Goal: Communication & Community: Answer question/provide support

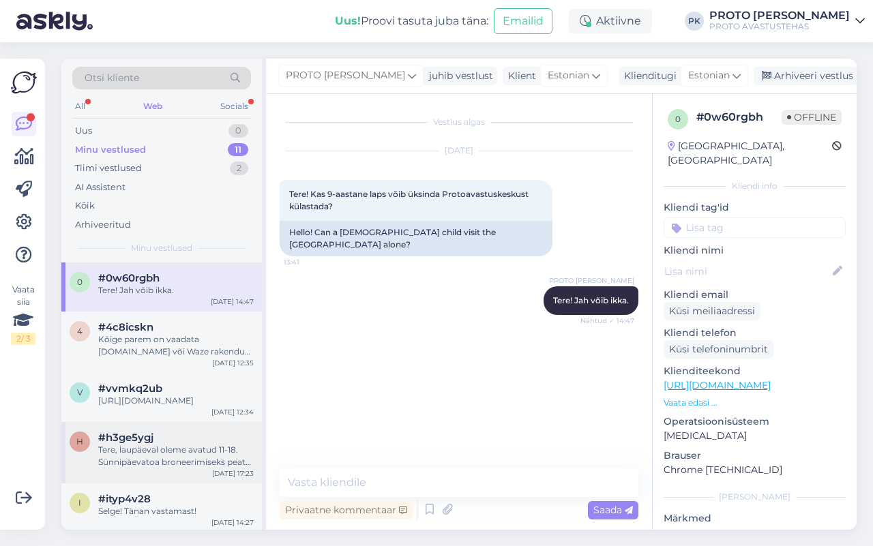
click at [158, 454] on div "Tere, laupäeval oleme avatud 11-18. Sünnipäevatoa broneerimiseks peate kirjutam…" at bounding box center [176, 456] width 156 height 25
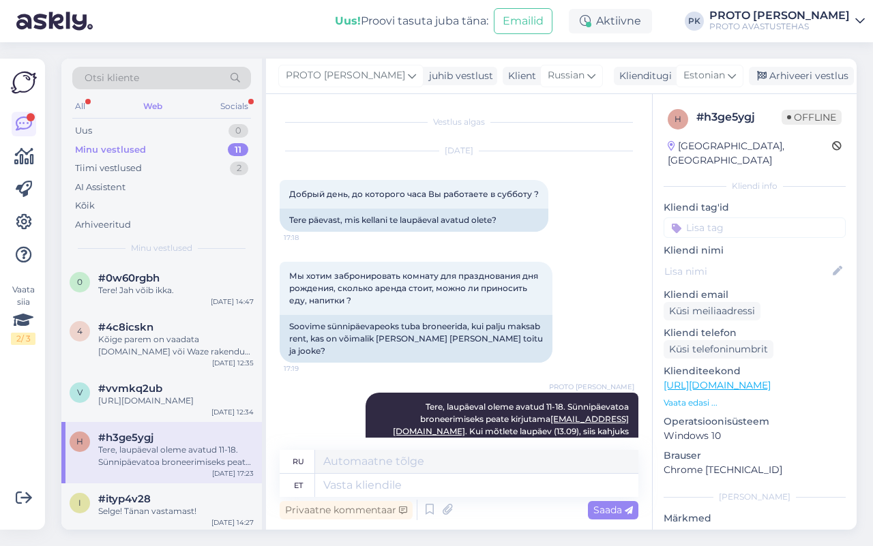
scroll to position [107, 0]
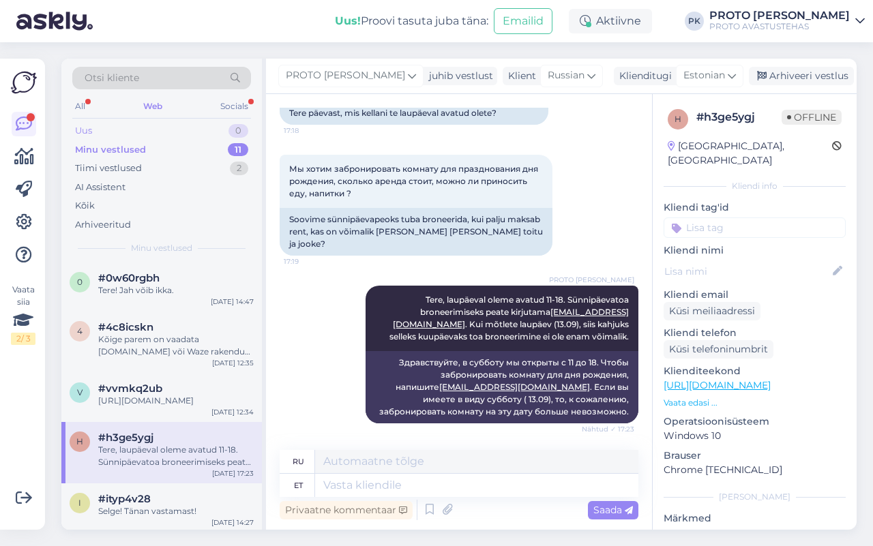
click at [100, 125] on div "Uus 0" at bounding box center [161, 130] width 179 height 19
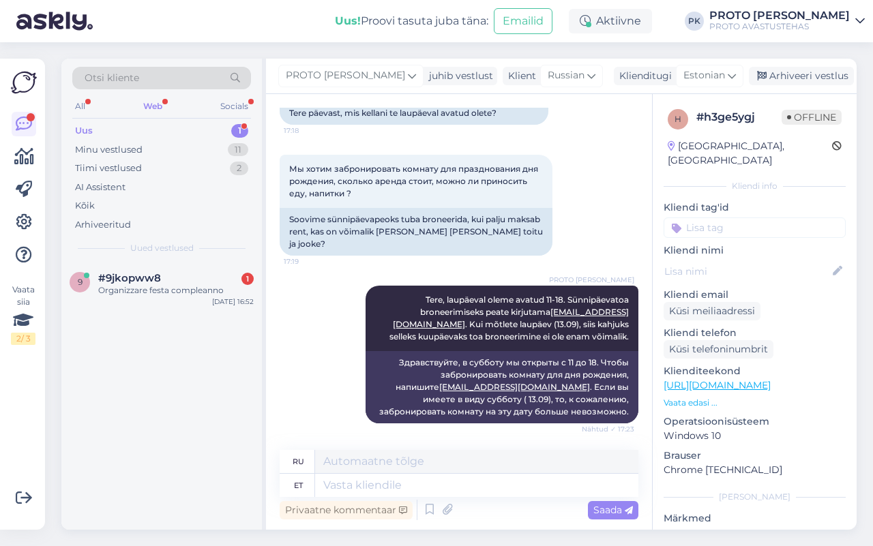
click at [154, 99] on div "Web" at bounding box center [153, 107] width 25 height 18
click at [130, 283] on span "#9jkopww8" at bounding box center [129, 278] width 63 height 12
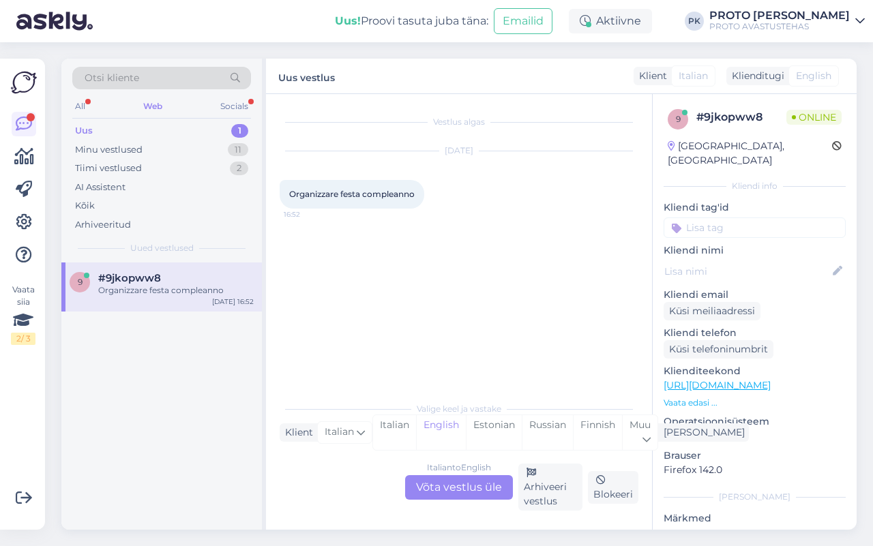
scroll to position [0, 0]
click at [474, 488] on div "Italian to English Võta vestlus üle" at bounding box center [459, 487] width 108 height 25
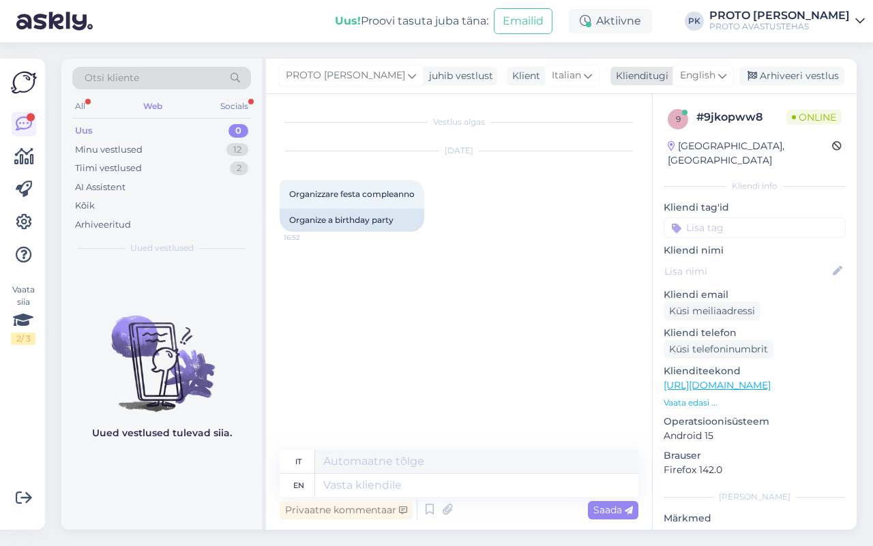
click at [721, 73] on icon at bounding box center [722, 75] width 8 height 15
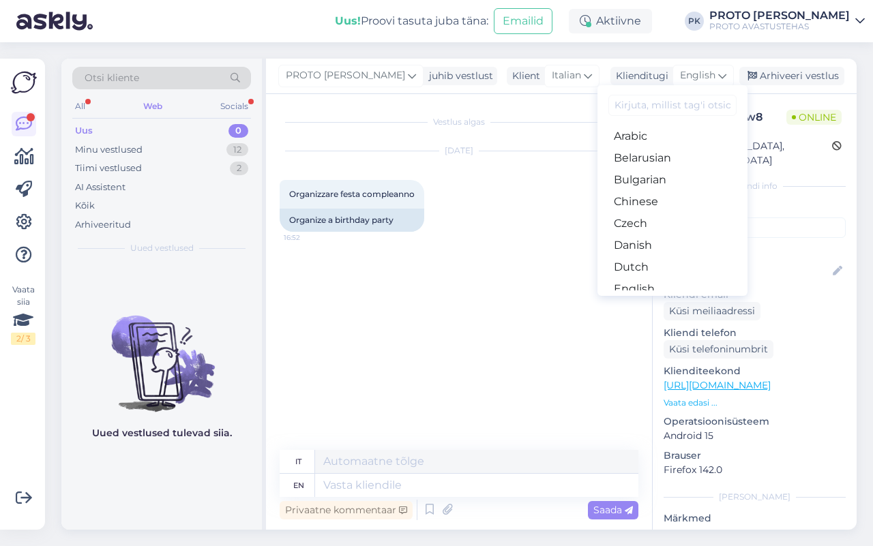
click at [669, 300] on link "Estonian" at bounding box center [673, 311] width 150 height 22
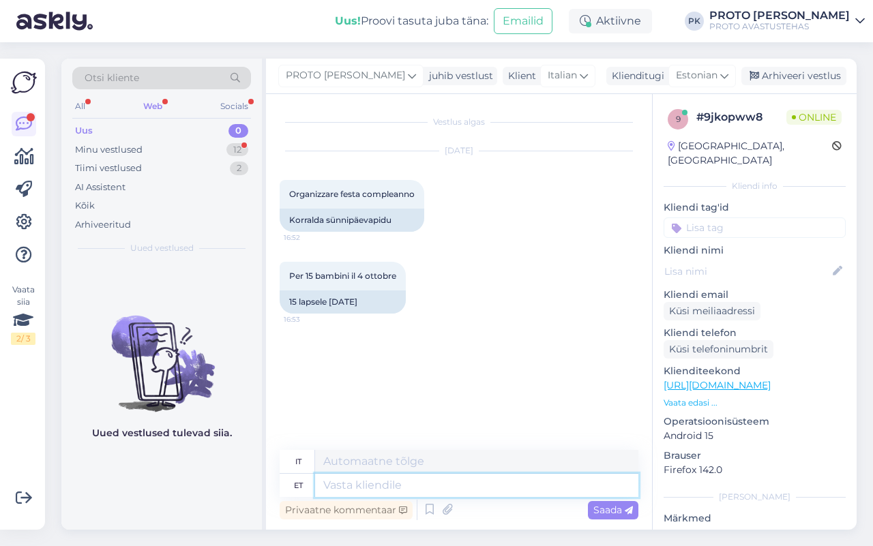
click at [355, 478] on textarea at bounding box center [476, 485] width 323 height 23
type textarea "Tere!"
type textarea "Ciao!"
type textarea "Tere! Te s"
type textarea "Ciao! Tu"
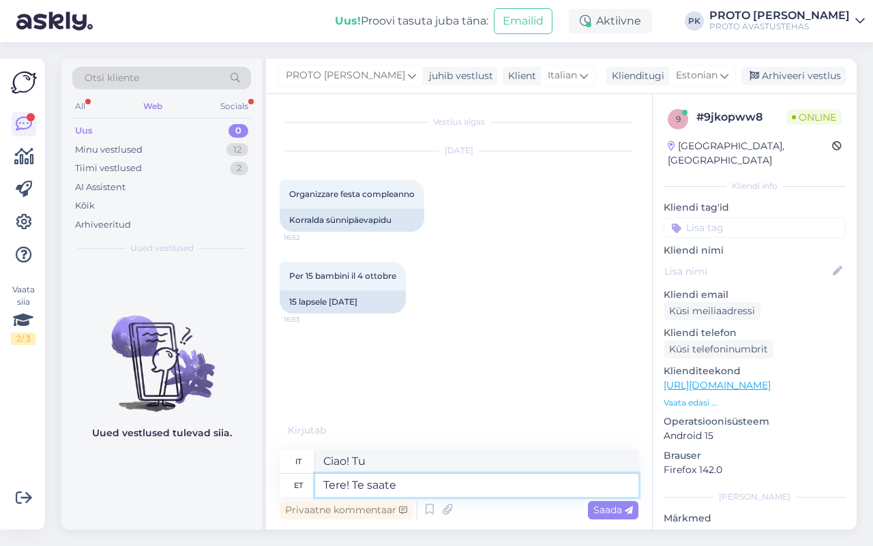
type textarea "Tere! Te saate"
type textarea "Ciao! [GEOGRAPHIC_DATA]"
type textarea "Tere! Te saate toa"
type textarea "Ciao! Ti verrà assegnata una stanza."
type textarea "Tere! Te saate toa i"
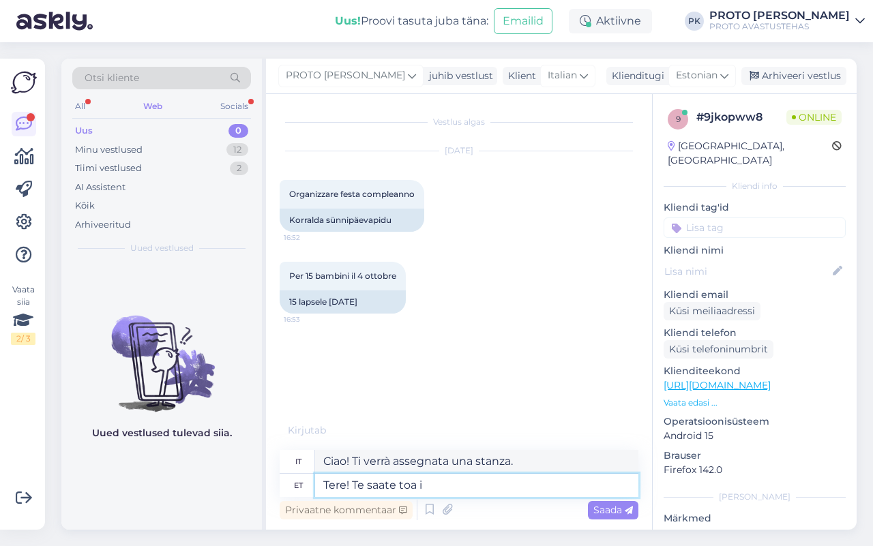
type textarea "Ciao! Ti daremo una stanza."
type textarea "Tere! Te saate toa ise"
type textarea "Ciao! Avrai la stanza tutta per te."
type textarea "Tere! Te saate toa ise broneerida m"
type textarea "Ciao! Puoi prenotare la stanza tu stesso."
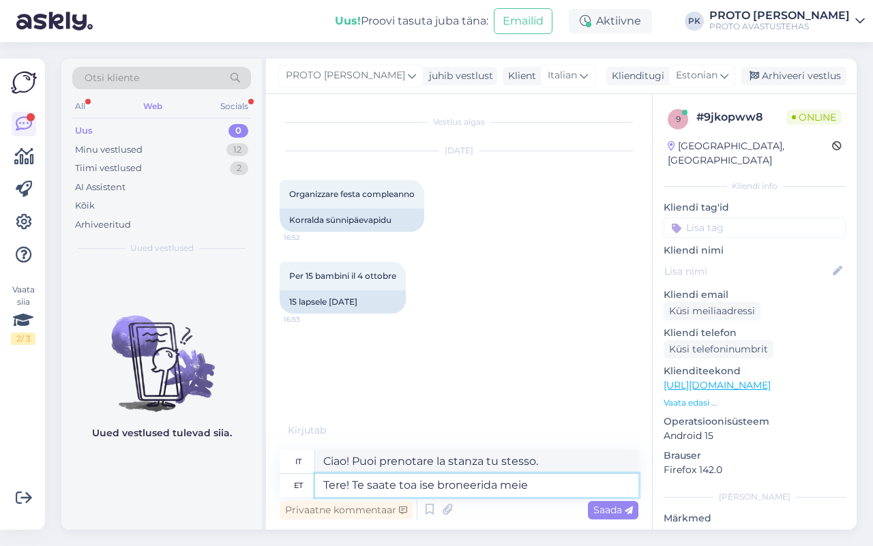
type textarea "Tere! Te saate toa ise broneerida meie s"
type textarea "Ciao! Puoi prenotare la camera direttamente tramite noi."
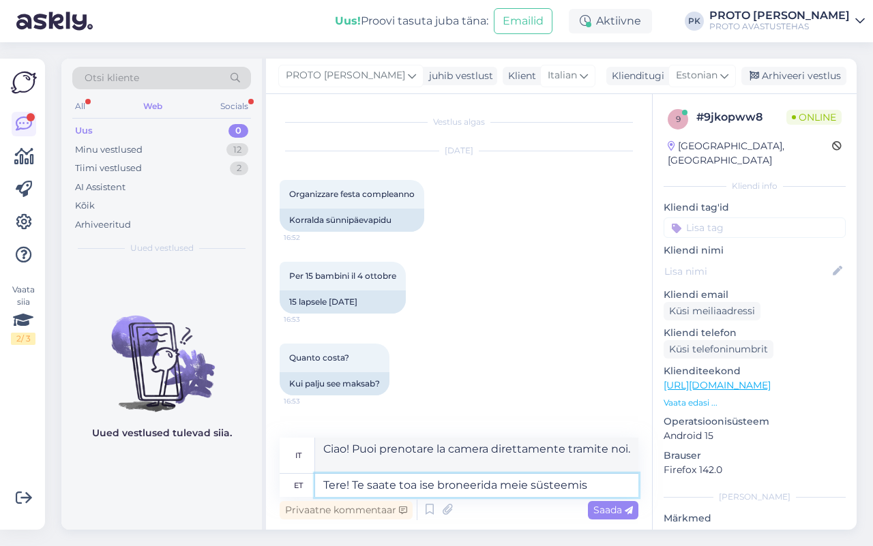
type textarea "Tere! Te saate toa ise broneerida meie süsteemis j"
type textarea "Ciao! Puoi prenotare la camera direttamente dal nostro sistema."
type textarea "Tere! Te saate toa ise broneerida meie süsteemis ja v"
type textarea "Ciao! Puoi prenotare la stanza tu stesso nel nostro sistema e"
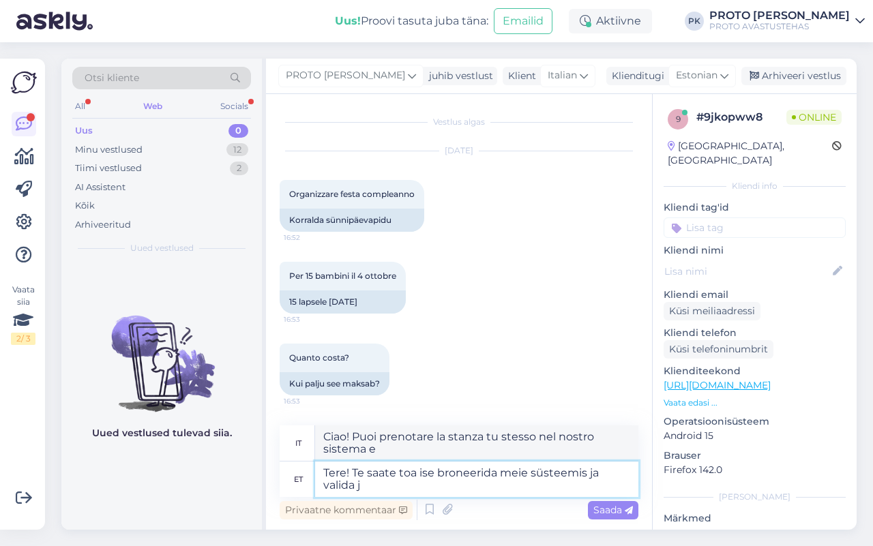
type textarea "Tere! Te saate toa ise broneerida meie süsteemis ja valida ju"
type textarea "Ciao! Puoi prenotare la stanza tu stesso nel nostro sistema e scegliere"
type textarea "Tere! Te saate toa ise broneerida meie süsteemis ja valida juurde t"
type textarea "Ciao! Puoi prenotare una stanza tu stesso nel nostro sistema e scegliere ulteri…"
type textarea "Tere! Te saate toa ise broneerida meie süsteemis ja valida juurde toidud"
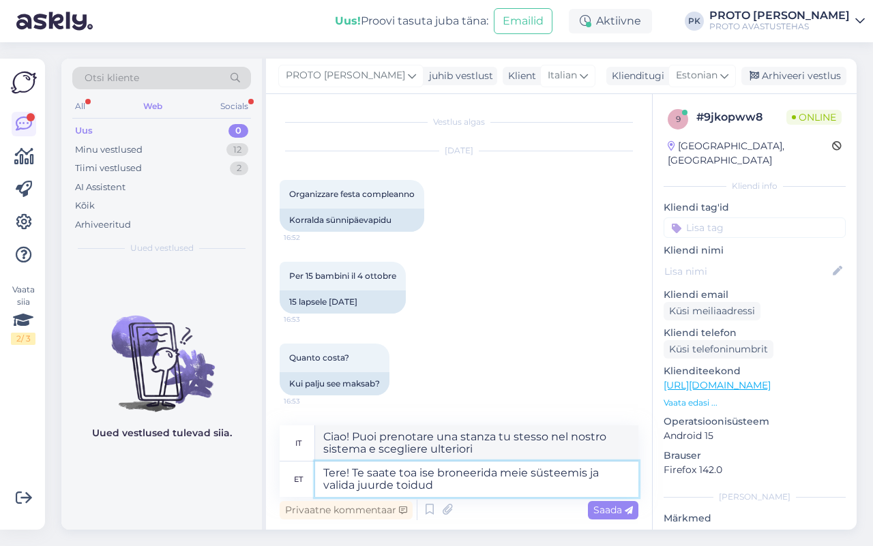
type textarea "Ciao! Puoi prenotare una camera autonomamente tramite il nostro sistema e scegl…"
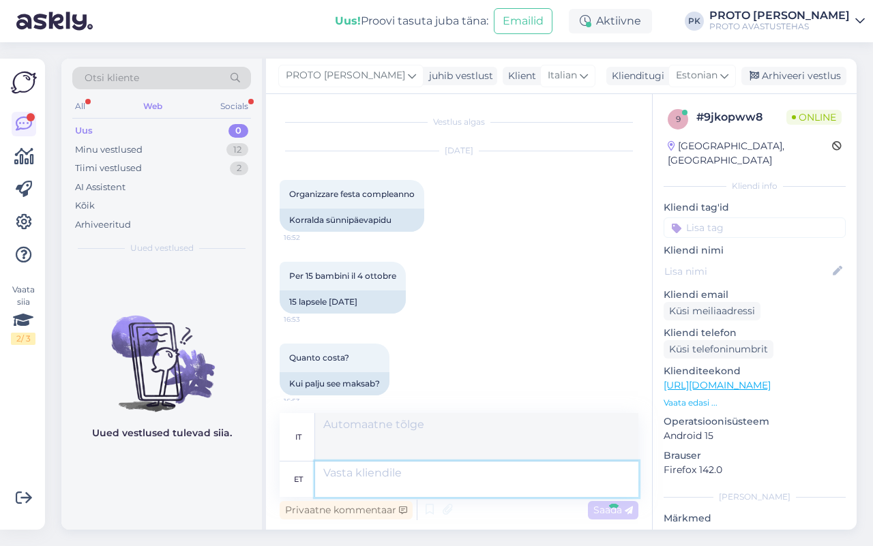
scroll to position [79, 0]
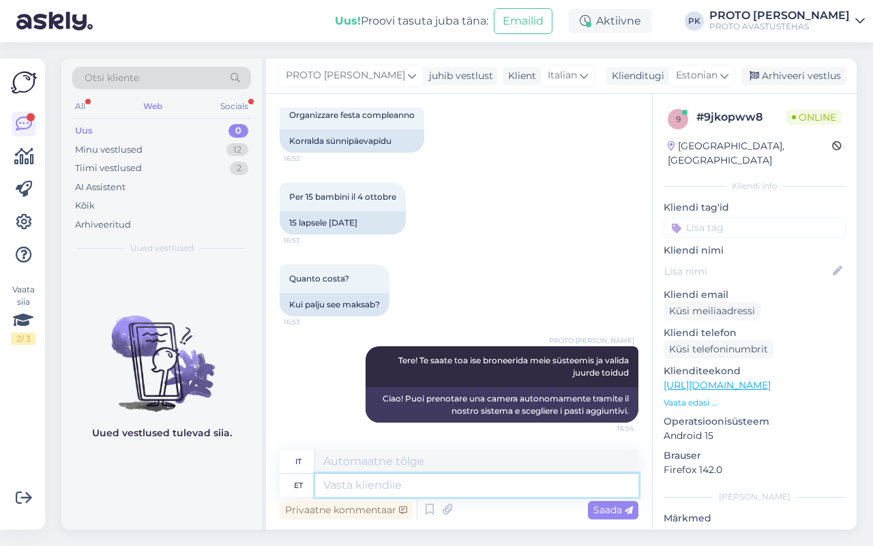
click at [416, 483] on textarea at bounding box center [476, 485] width 323 height 23
paste textarea "[URL][DOMAIN_NAME]"
type textarea "[URL][DOMAIN_NAME]"
click at [621, 505] on span "Saada" at bounding box center [613, 510] width 40 height 12
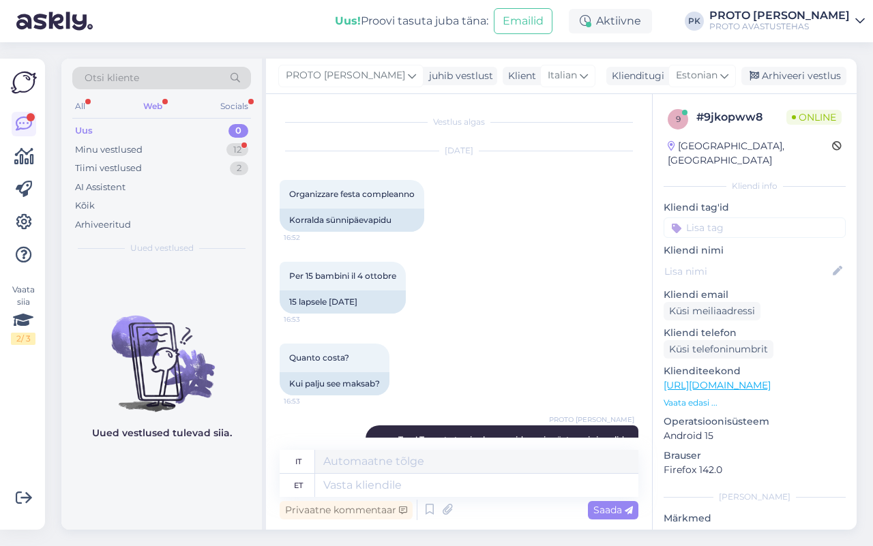
scroll to position [243, 0]
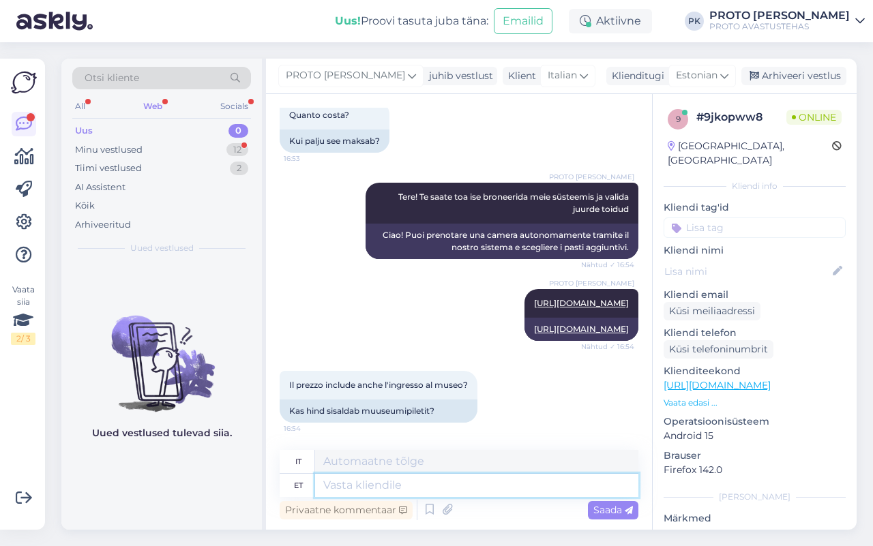
click at [356, 482] on textarea at bounding box center [476, 485] width 323 height 23
type textarea "jah"
type textarea "SÌ"
type textarea "jah hio"
type textarea "sì ciao"
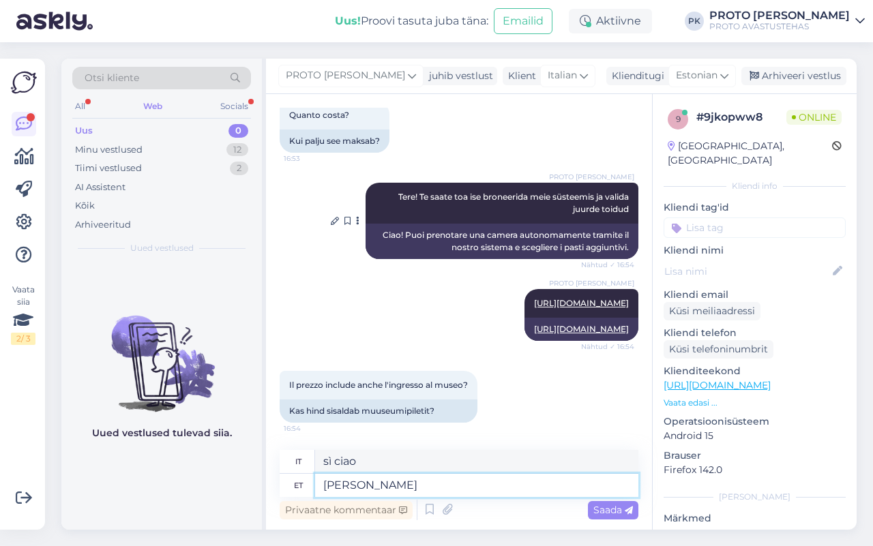
type textarea "jah hind s"
type textarea "sì prezzo"
type textarea "jah hind sis"
type textarea "sì il prezzo è [PERSON_NAME]"
type textarea "jah hind sisal"
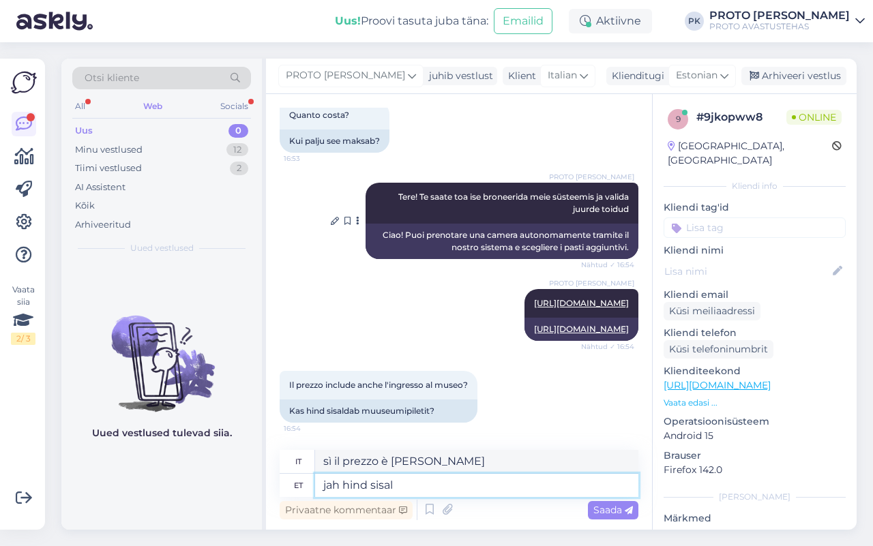
type textarea "sì prezzo sisal"
type textarea "jah hind sisaldab"
type textarea "sì il prezzo include"
type textarea "jah hind sisaldab 18"
type textarea "sì il prezzo include 18"
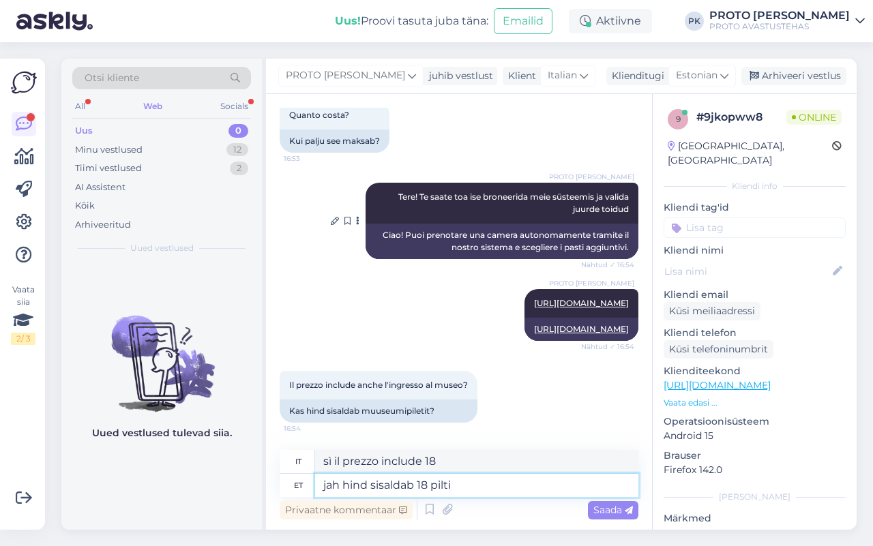
type textarea "jah hind sisaldab 18 piltit"
type textarea "sì il prezzo include 18 foto"
type textarea "jah hind sisaldab 18 piltit"
click at [606, 514] on span "Saada" at bounding box center [613, 510] width 40 height 12
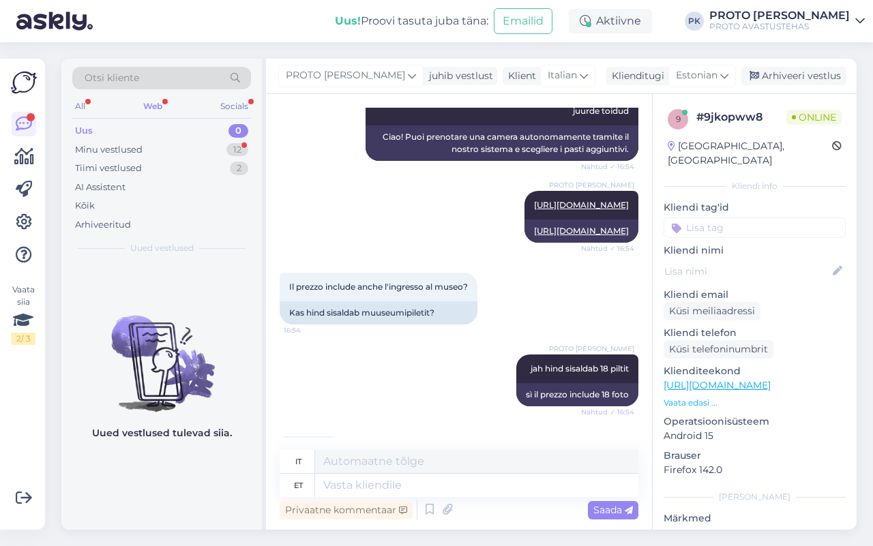
scroll to position [406, 0]
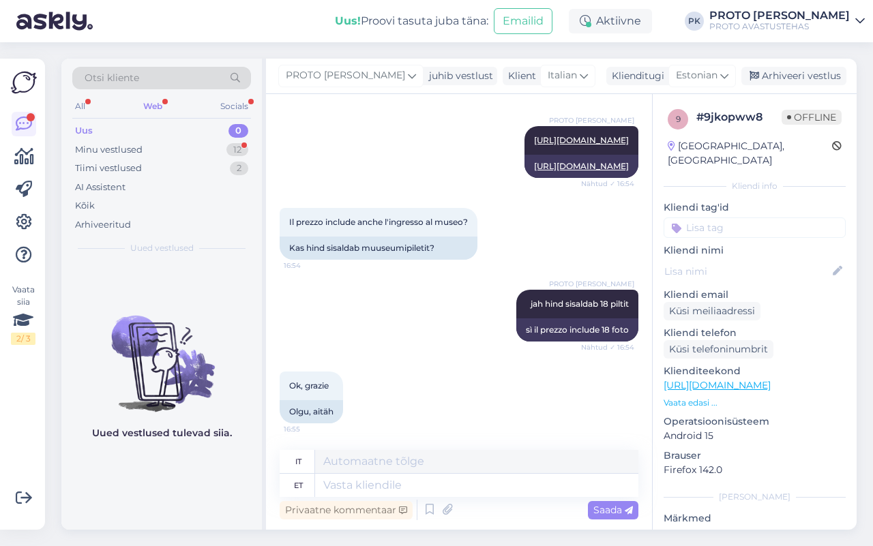
click at [126, 134] on div "Uus 0" at bounding box center [161, 130] width 179 height 19
click at [147, 104] on div "Web" at bounding box center [153, 107] width 25 height 18
click at [83, 106] on div "All" at bounding box center [80, 107] width 16 height 18
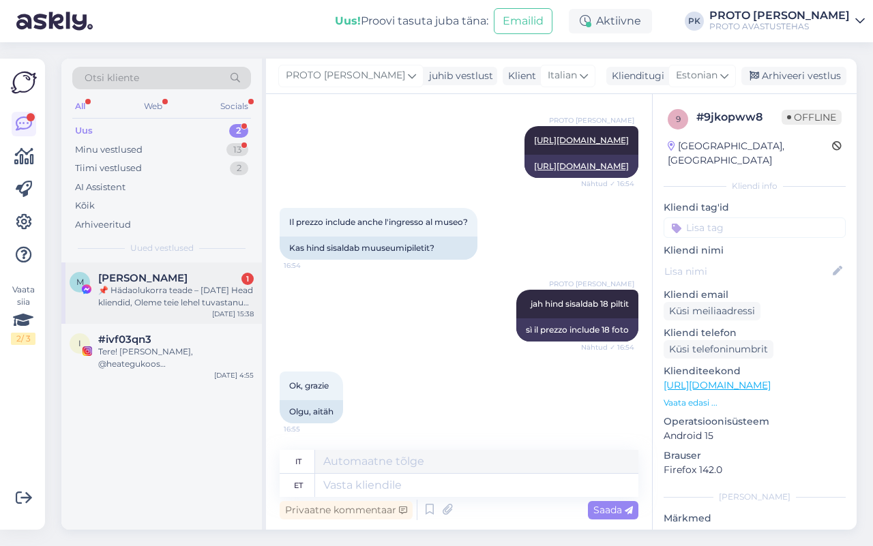
click at [147, 291] on div "📌 Hädaolukorra teade – [DATE] Head kliendid, Oleme teie lehel tuvastanud sisu, …" at bounding box center [176, 296] width 156 height 25
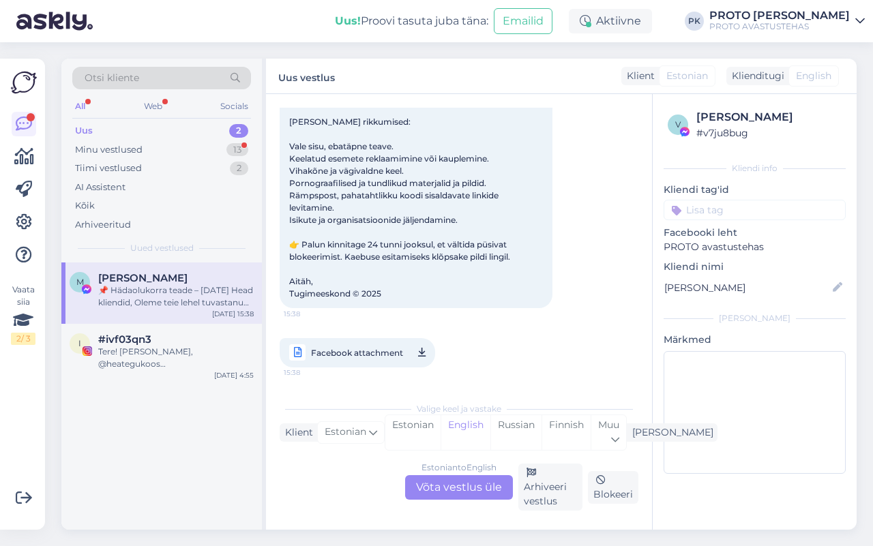
scroll to position [29, 0]
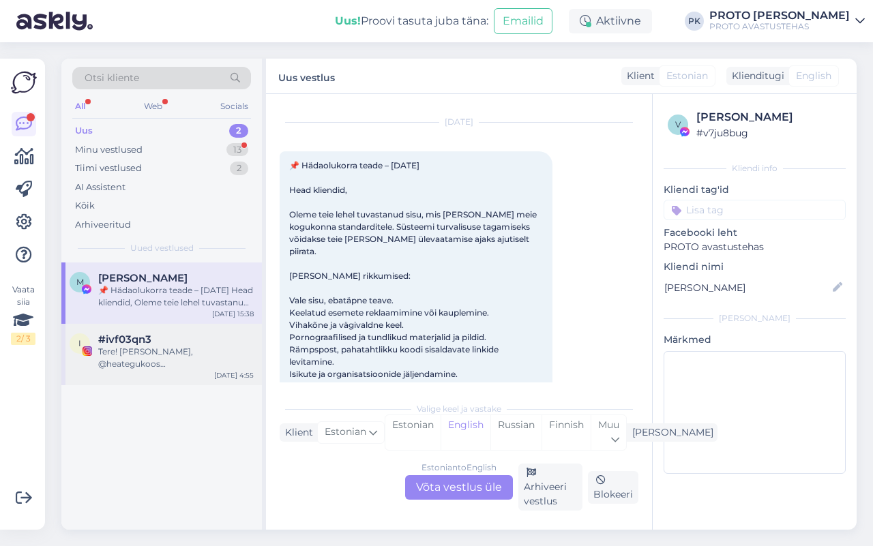
click at [217, 355] on div "Tere! [PERSON_NAME], @heategukoos kommunikatsioonijuht. Meie algatus on loodud …" at bounding box center [176, 358] width 156 height 25
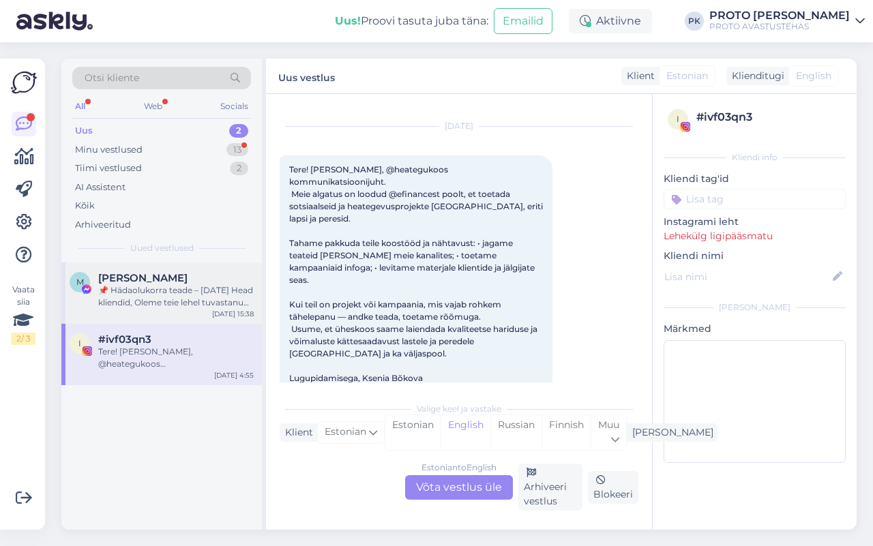
click at [121, 306] on div "📌 Hädaolukorra teade – [DATE] Head kliendid, Oleme teie lehel tuvastanud sisu, …" at bounding box center [176, 296] width 156 height 25
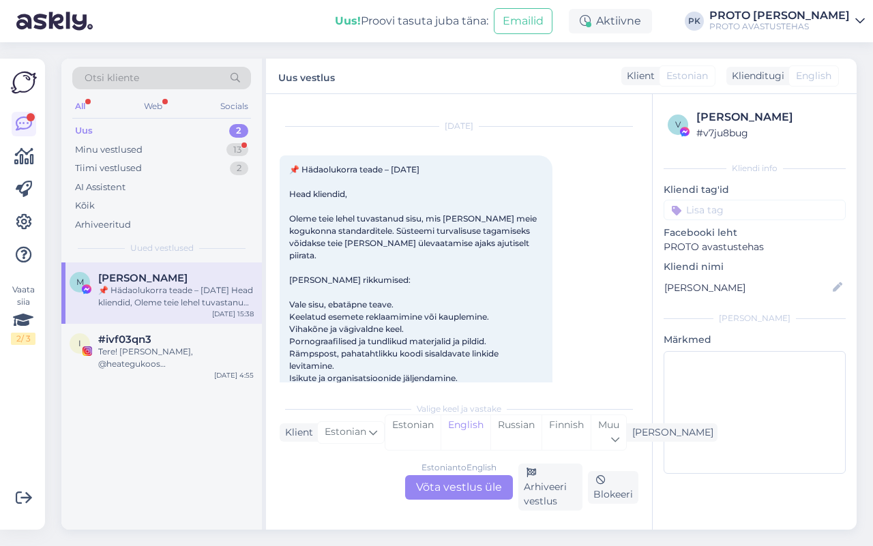
scroll to position [29, 0]
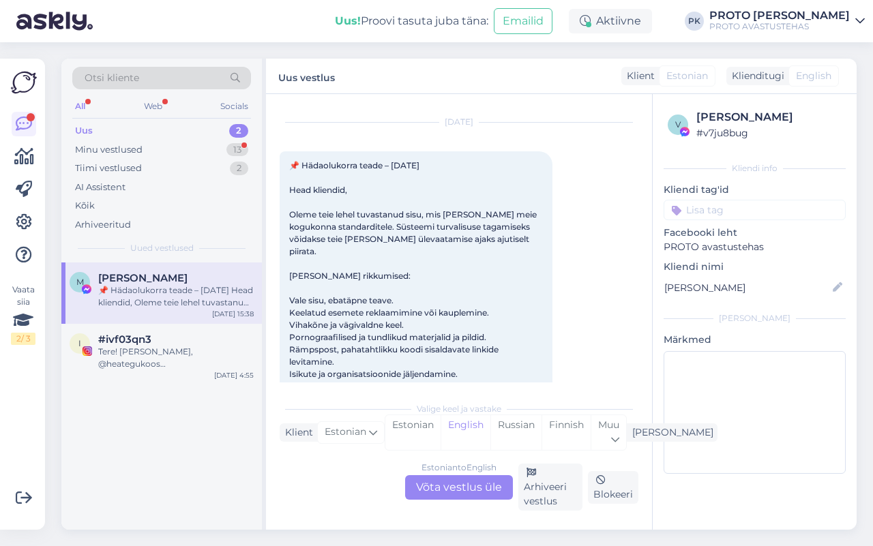
click at [151, 116] on div "All Web Socials" at bounding box center [161, 108] width 179 height 21
click at [148, 103] on div "Web" at bounding box center [153, 107] width 24 height 18
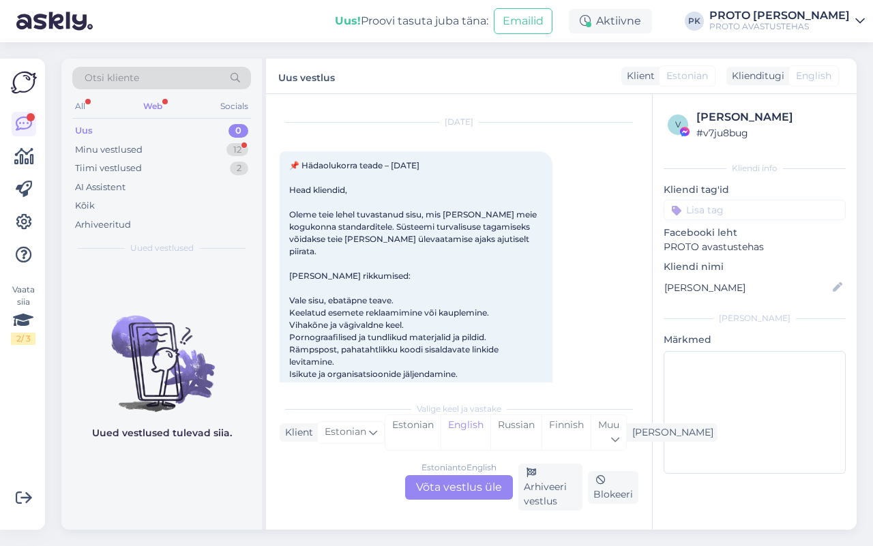
click at [79, 128] on div "Uus" at bounding box center [84, 131] width 18 height 14
click at [97, 151] on div "Minu vestlused" at bounding box center [109, 150] width 68 height 14
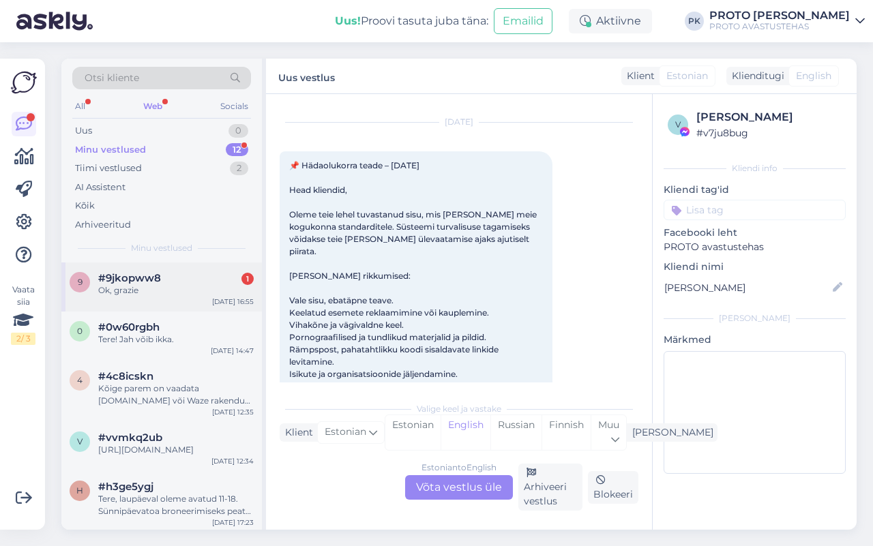
click at [106, 287] on div "Ok, grazie" at bounding box center [176, 290] width 156 height 12
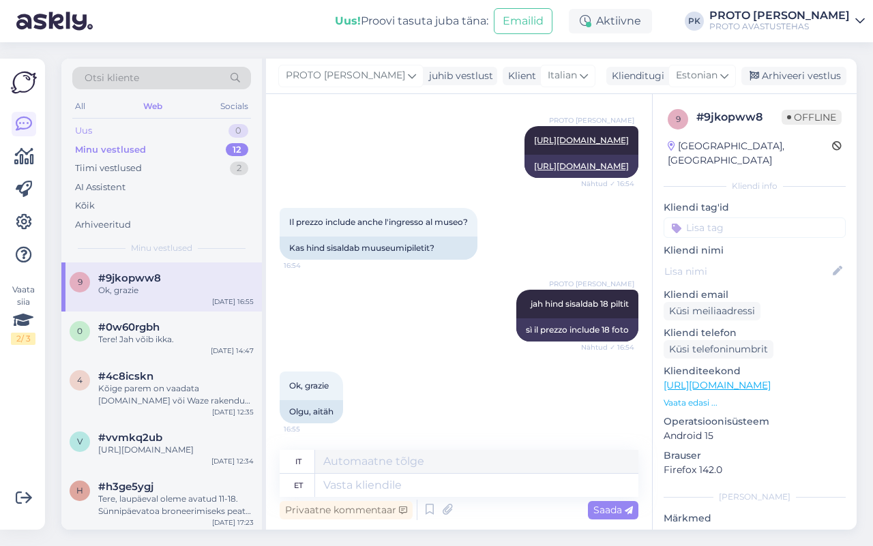
click at [86, 121] on div "Uus 0" at bounding box center [161, 130] width 179 height 19
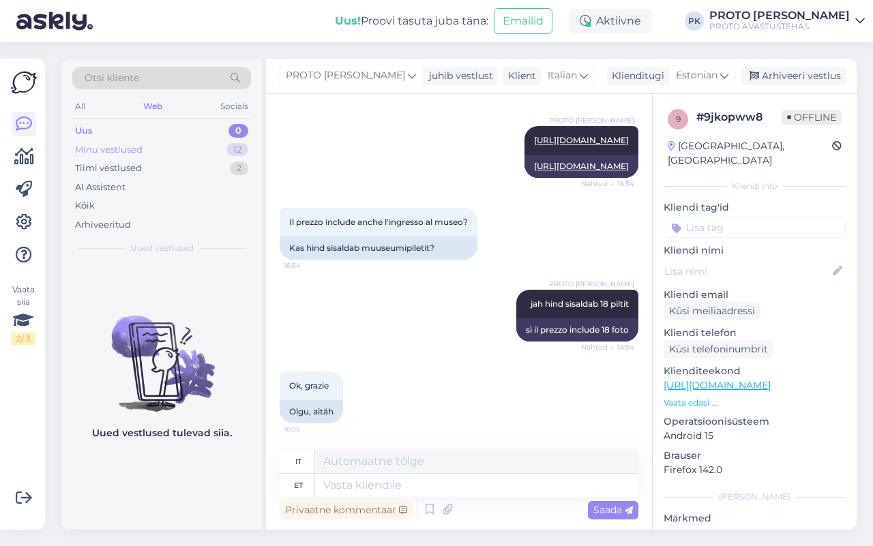
click at [87, 141] on div "Minu vestlused 12" at bounding box center [161, 150] width 179 height 19
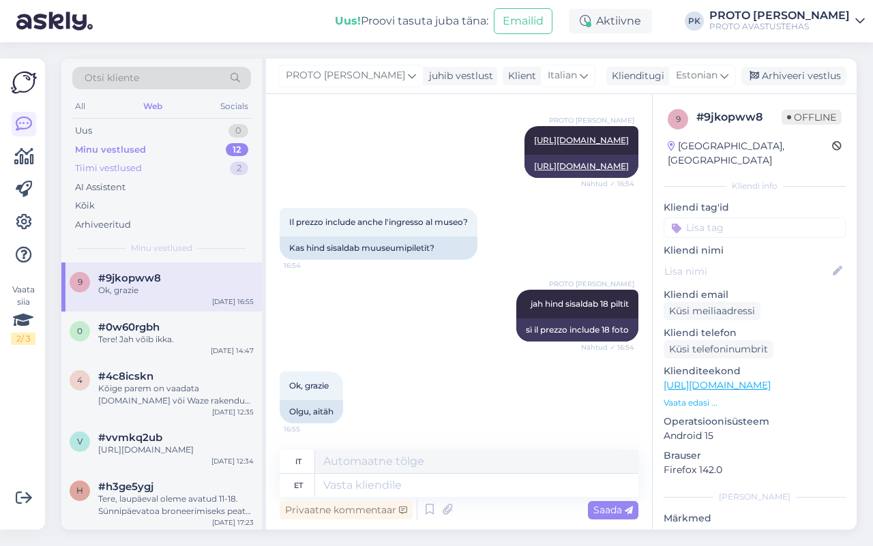
click at [123, 171] on div "Tiimi vestlused" at bounding box center [108, 169] width 67 height 14
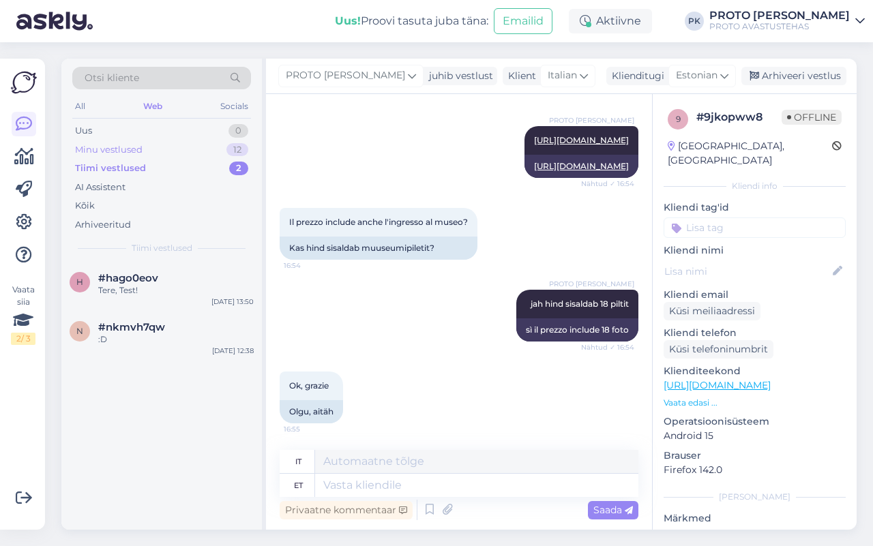
click at [121, 144] on div "Minu vestlused" at bounding box center [109, 150] width 68 height 14
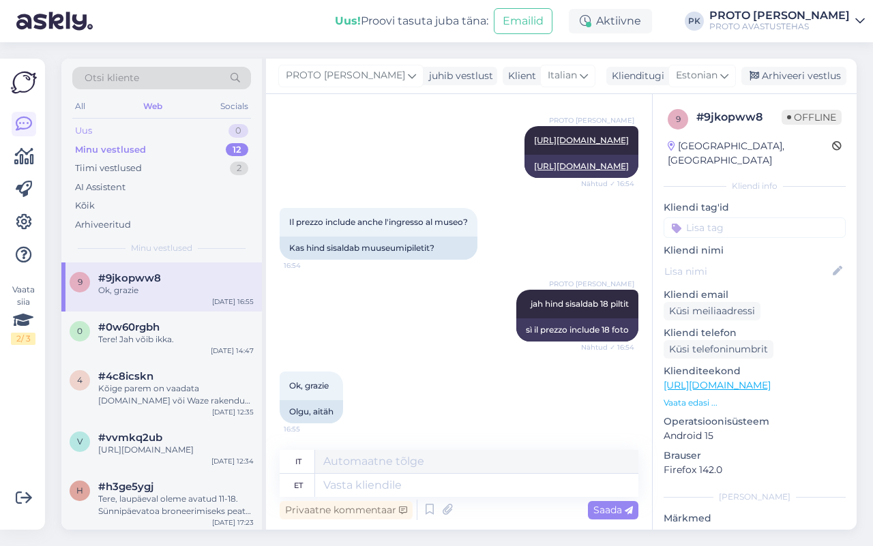
click at [90, 130] on div "Uus" at bounding box center [83, 131] width 17 height 14
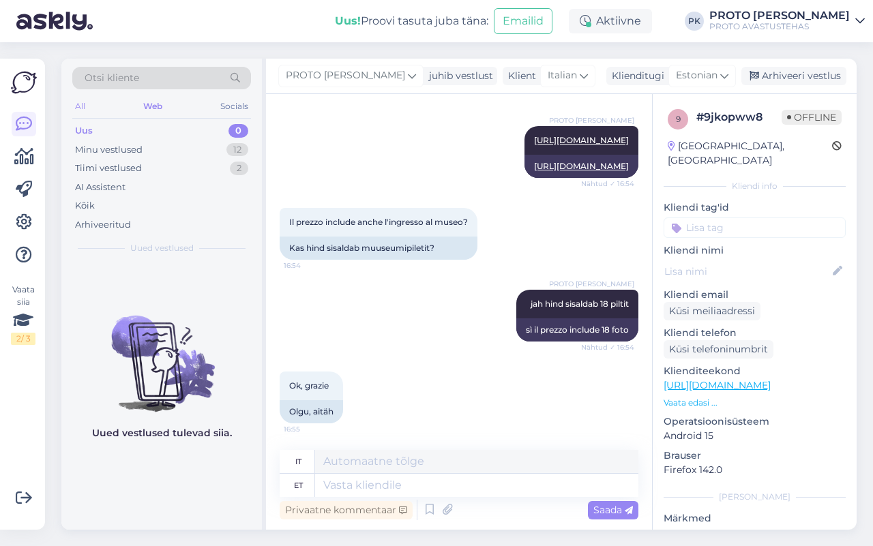
click at [73, 101] on div "All Web Socials" at bounding box center [161, 108] width 179 height 21
click at [89, 106] on div "All Web Socials" at bounding box center [161, 108] width 179 height 21
click at [75, 109] on div "All" at bounding box center [80, 107] width 16 height 18
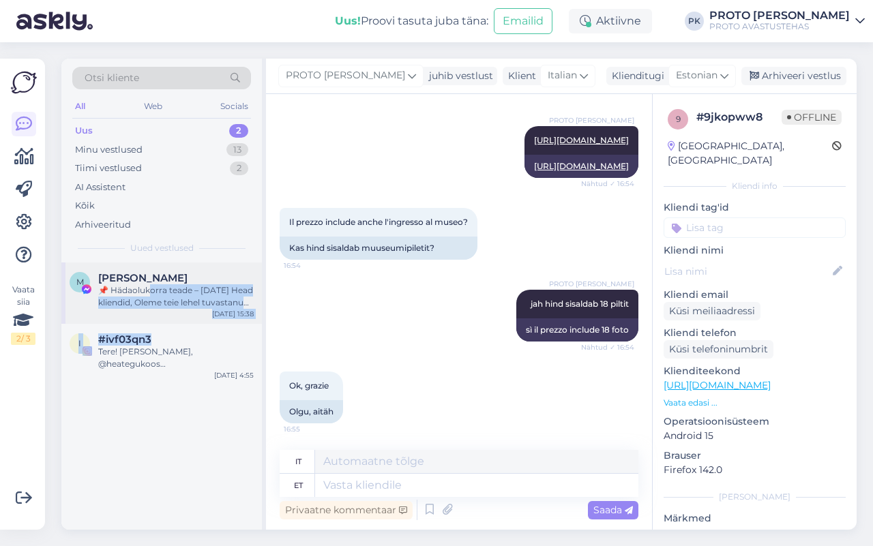
click at [151, 284] on div "📌 Hädaolukorra teade – [DATE] Head kliendid, Oleme teie lehel tuvastanud sisu, …" at bounding box center [176, 296] width 156 height 25
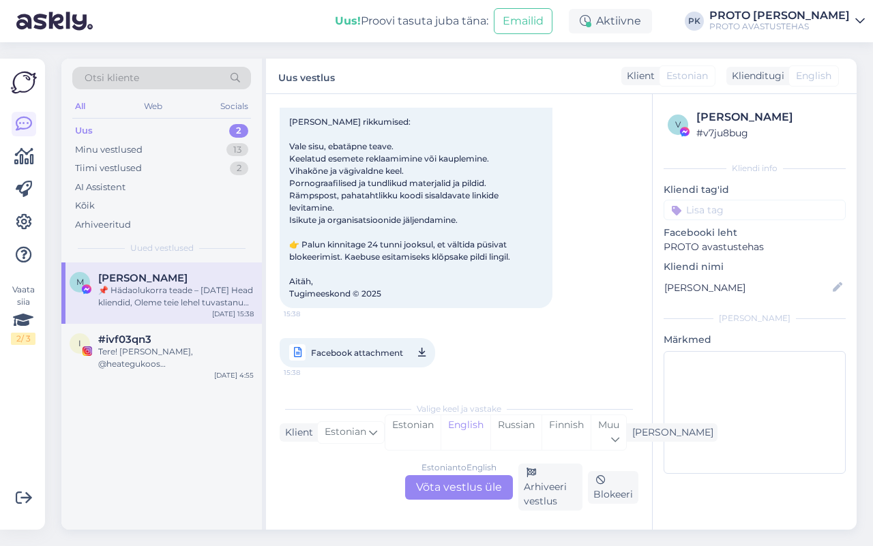
scroll to position [29, 0]
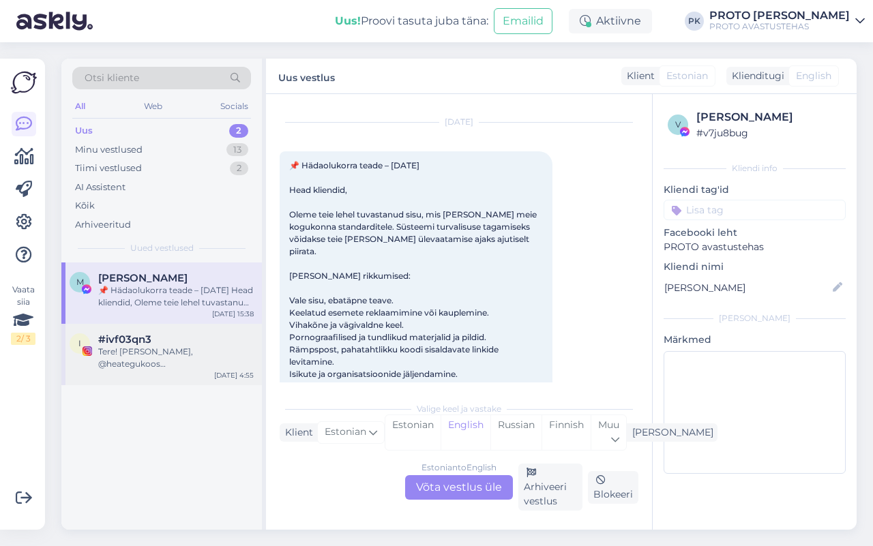
click at [126, 351] on div "Tere! [PERSON_NAME], @heategukoos kommunikatsioonijuht. Meie algatus on loodud …" at bounding box center [176, 358] width 156 height 25
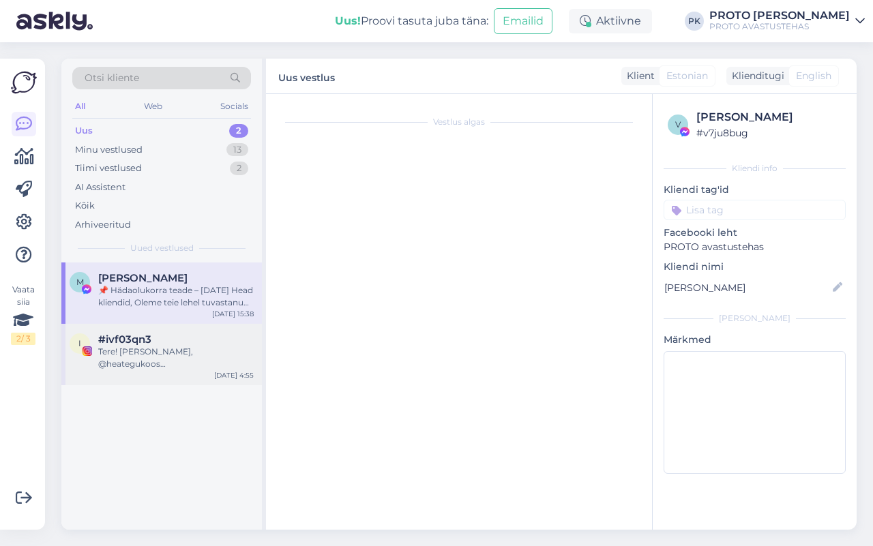
scroll to position [25, 0]
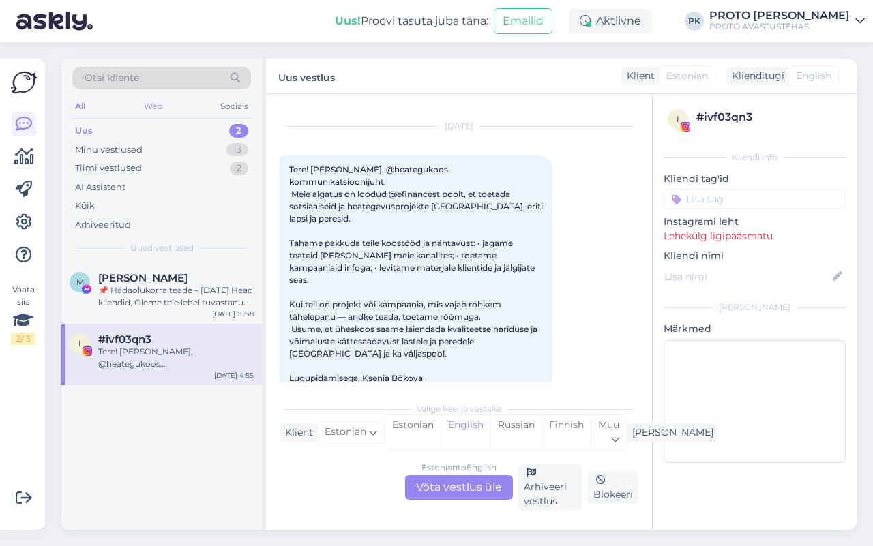
click at [157, 106] on div "Web" at bounding box center [153, 107] width 24 height 18
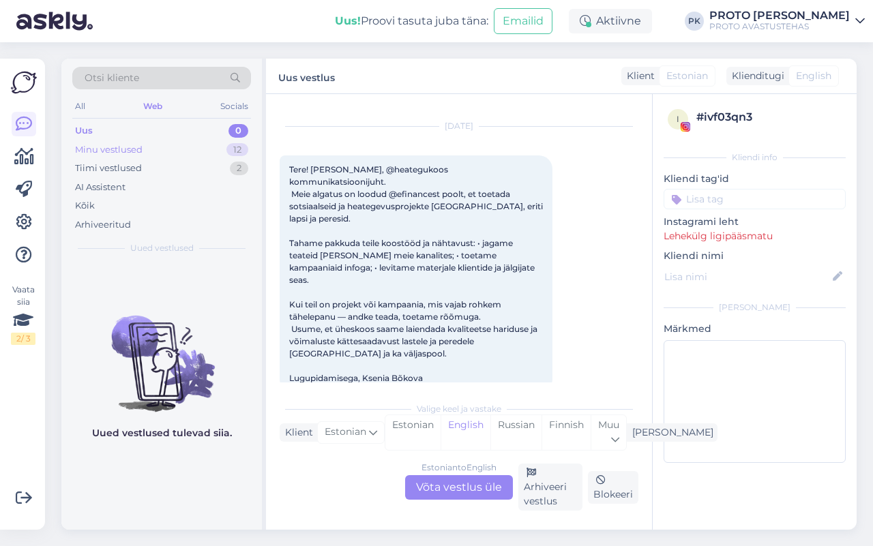
click at [85, 150] on div "Minu vestlused" at bounding box center [109, 150] width 68 height 14
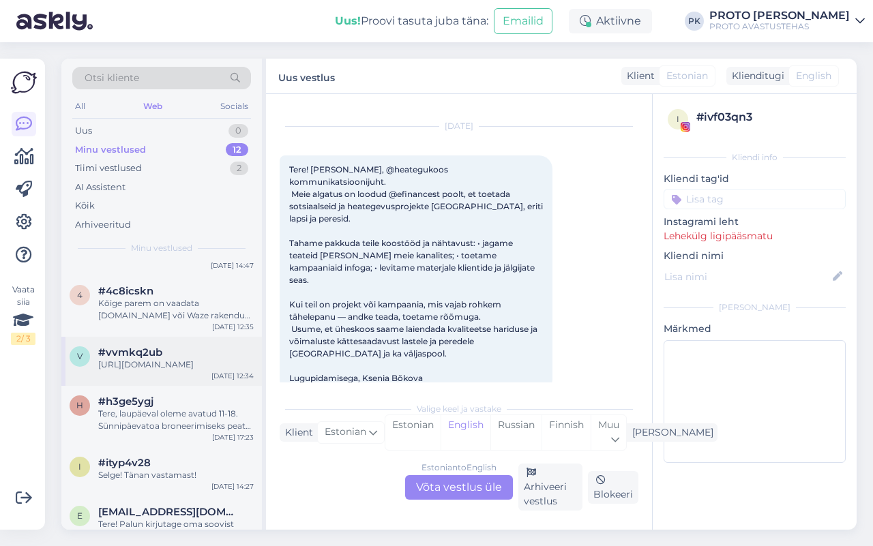
scroll to position [171, 0]
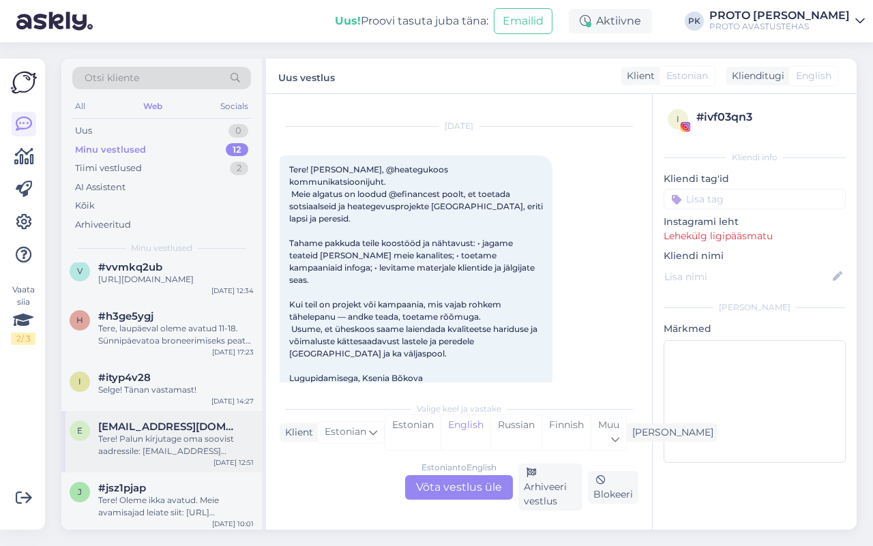
click at [181, 435] on div "Tere! Palun kirjutage oma soovist aadressile: [EMAIL_ADDRESS][DOMAIN_NAME]" at bounding box center [176, 445] width 156 height 25
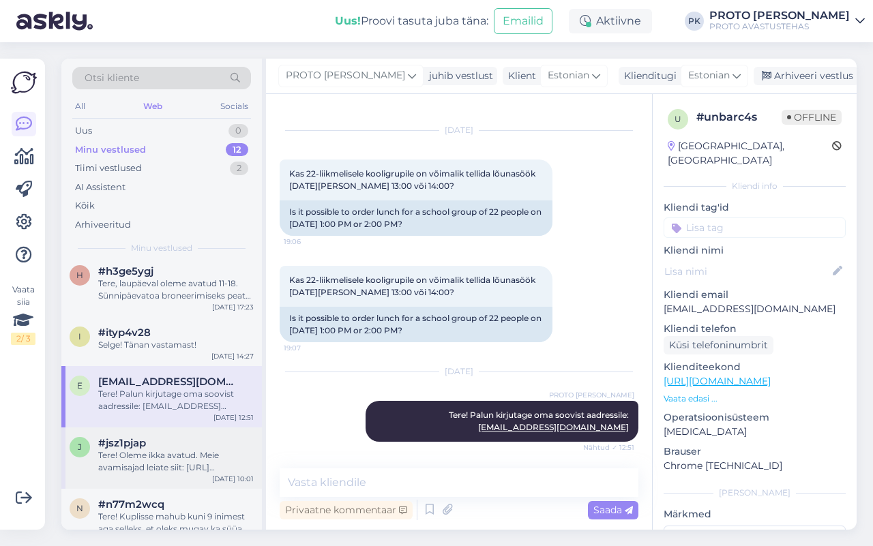
scroll to position [256, 0]
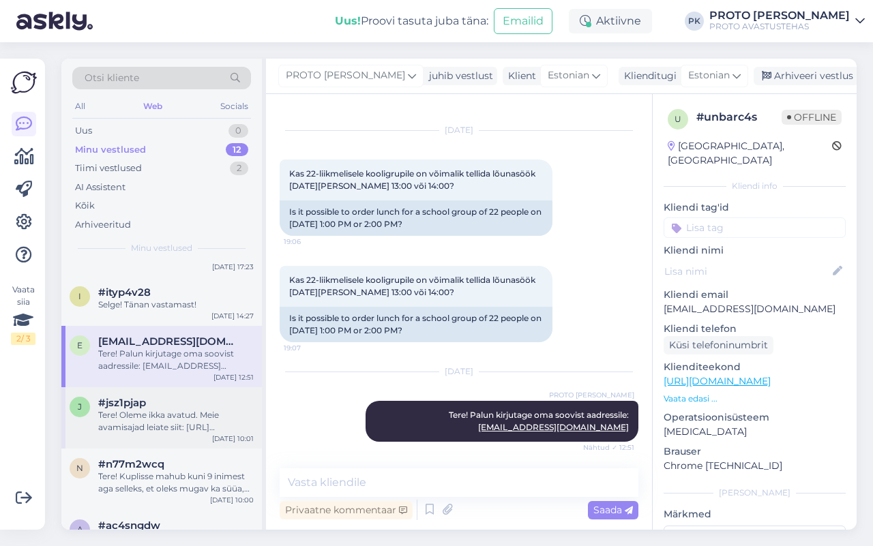
click at [158, 408] on div "#jsz1pjap" at bounding box center [176, 403] width 156 height 12
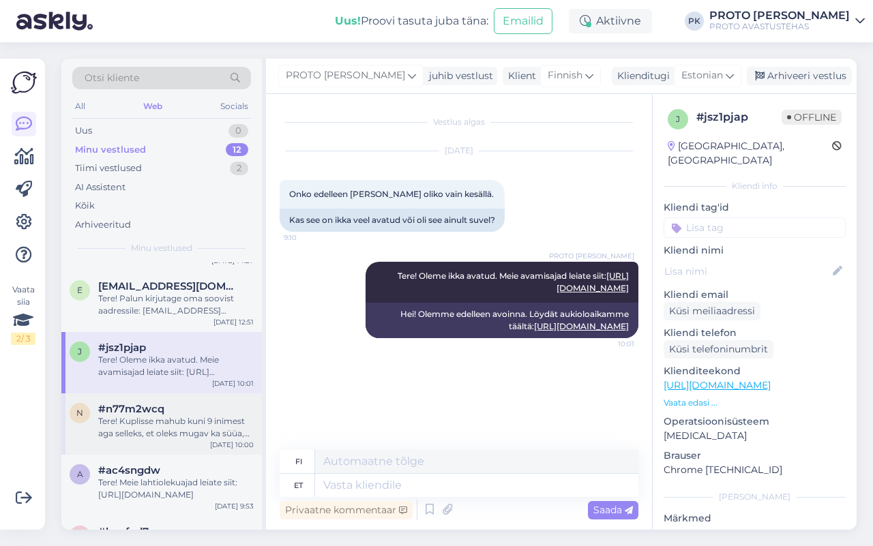
scroll to position [341, 0]
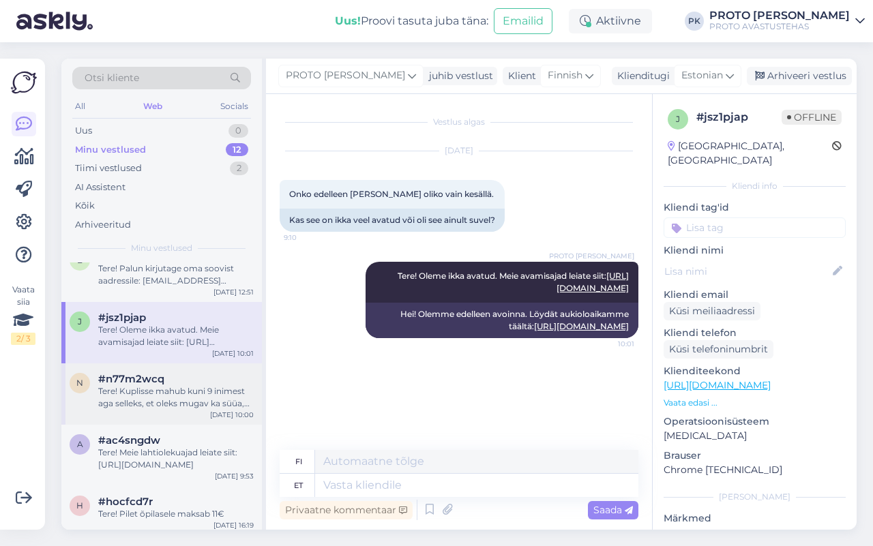
click at [151, 393] on div "Tere! Kuplisse mahub kuni 9 inimest aga selleks, et oleks mugav ka süüa, siis s…" at bounding box center [176, 397] width 156 height 25
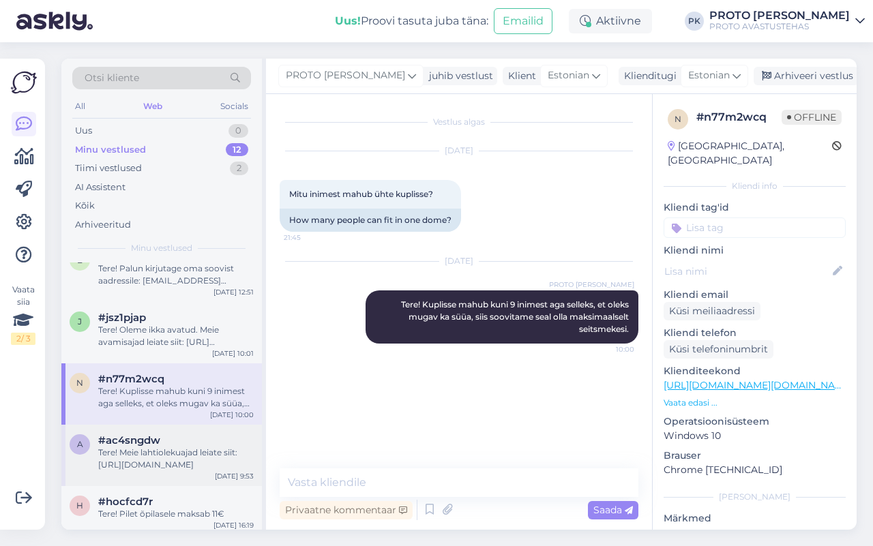
click at [145, 439] on span "#ac4sngdw" at bounding box center [129, 441] width 62 height 12
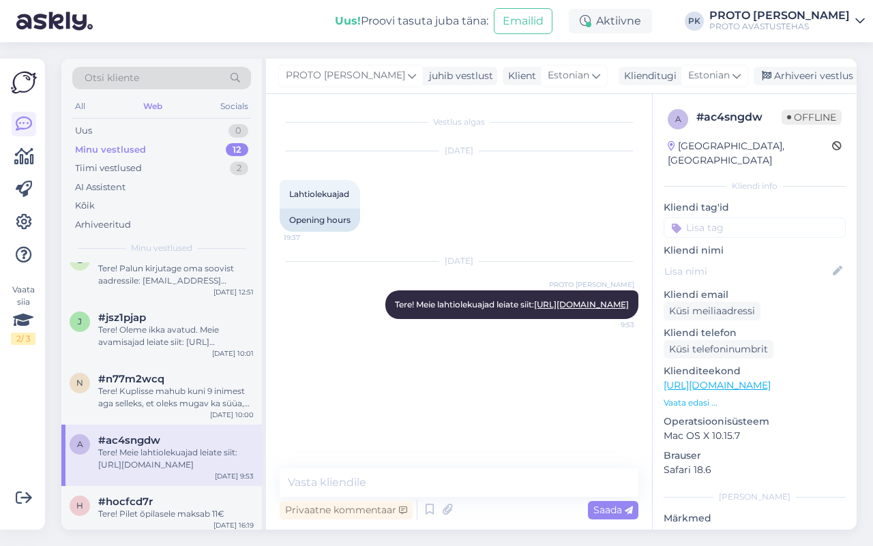
scroll to position [396, 0]
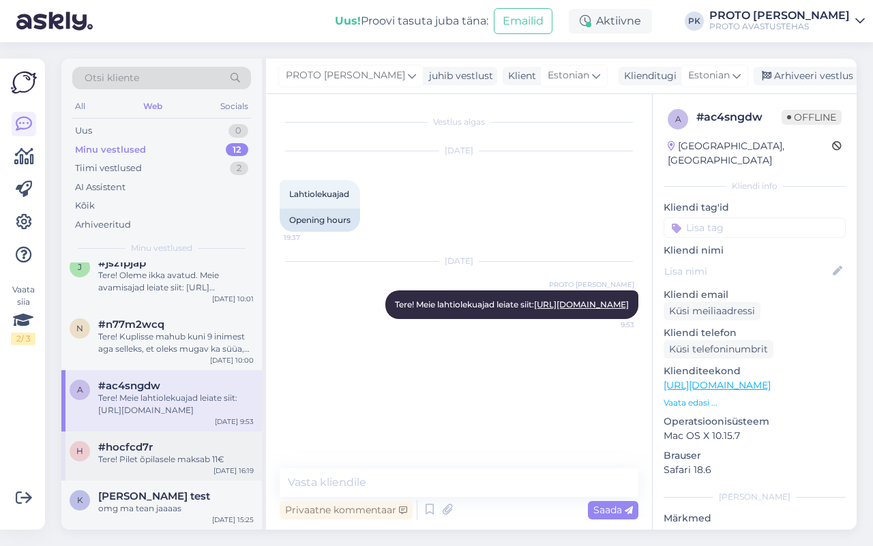
click at [128, 454] on div "Tere! Pilet õpilasele maksab 11€" at bounding box center [176, 460] width 156 height 12
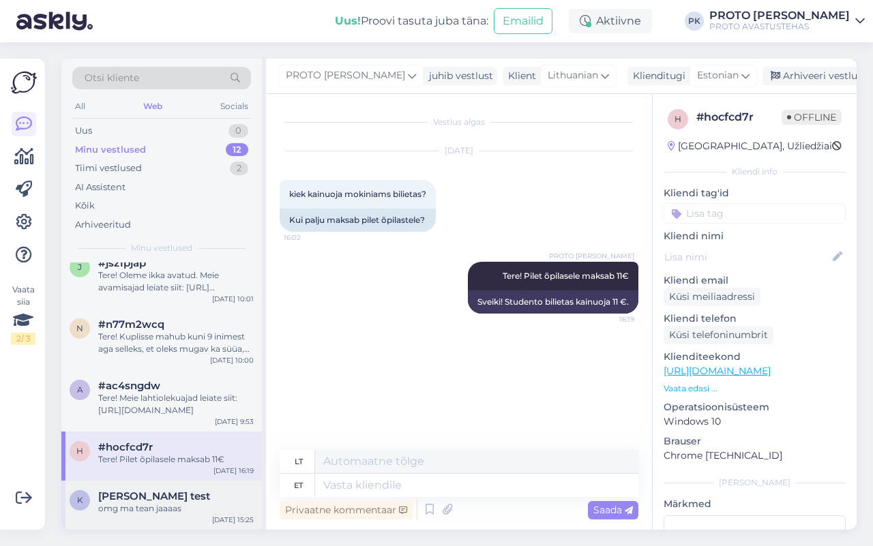
click at [137, 495] on span "[PERSON_NAME] test" at bounding box center [154, 496] width 112 height 12
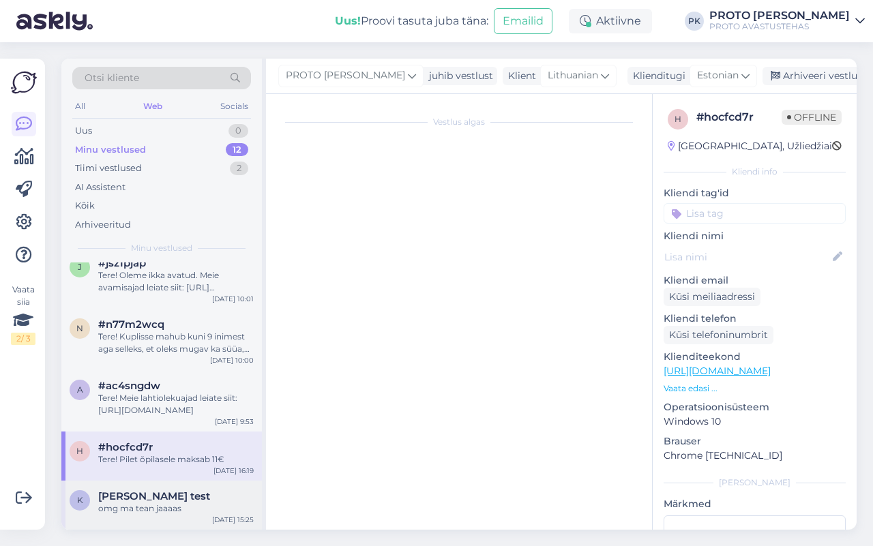
scroll to position [473, 0]
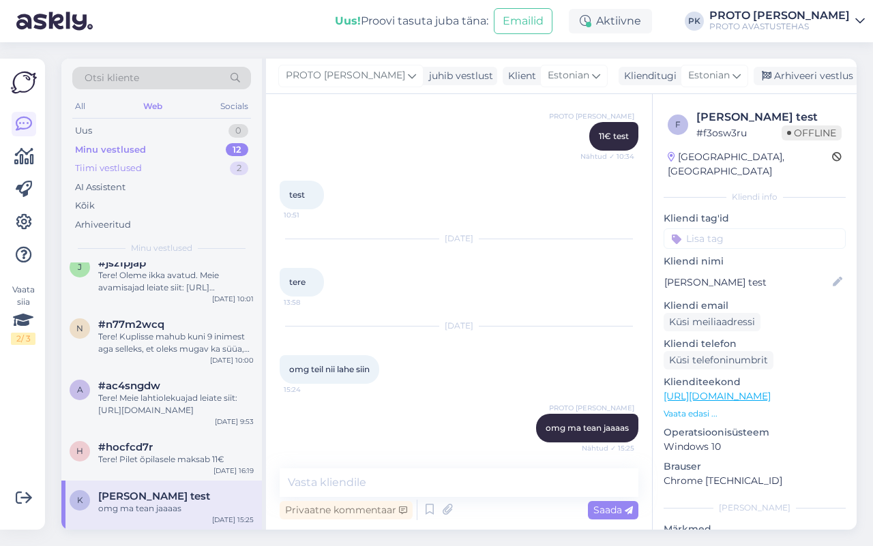
click at [108, 168] on div "Tiimi vestlused" at bounding box center [108, 169] width 67 height 14
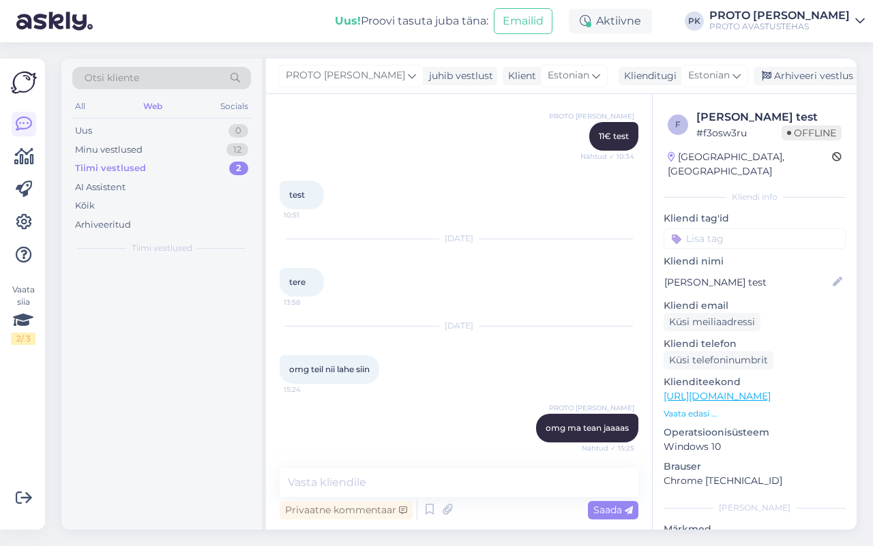
scroll to position [0, 0]
click at [128, 282] on span "#hago0eov" at bounding box center [128, 278] width 60 height 12
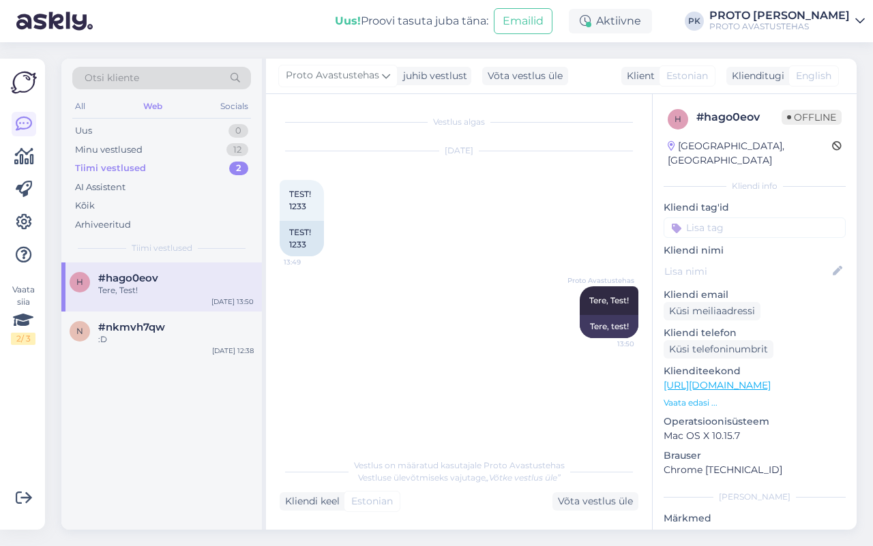
click at [144, 106] on div "Web" at bounding box center [153, 107] width 25 height 18
click at [106, 149] on div "Minu vestlused" at bounding box center [109, 150] width 68 height 14
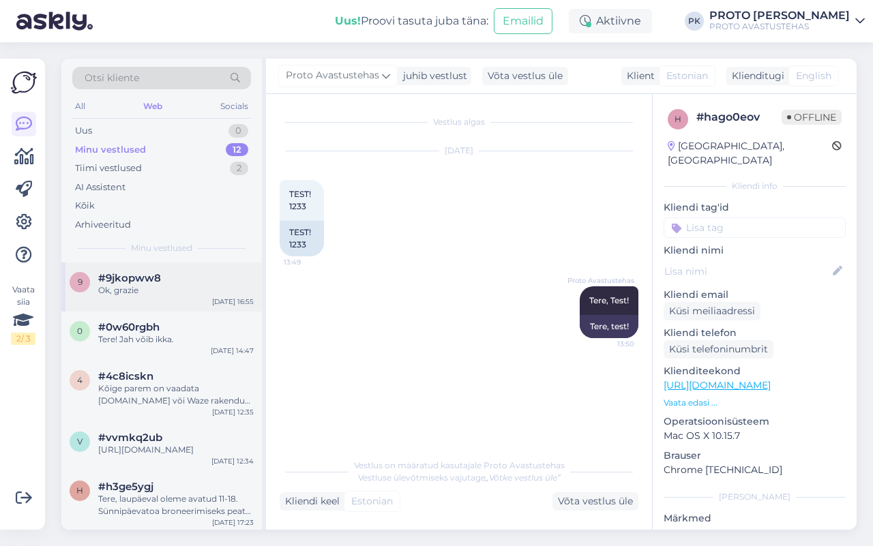
click at [121, 289] on div "Ok, grazie" at bounding box center [176, 290] width 156 height 12
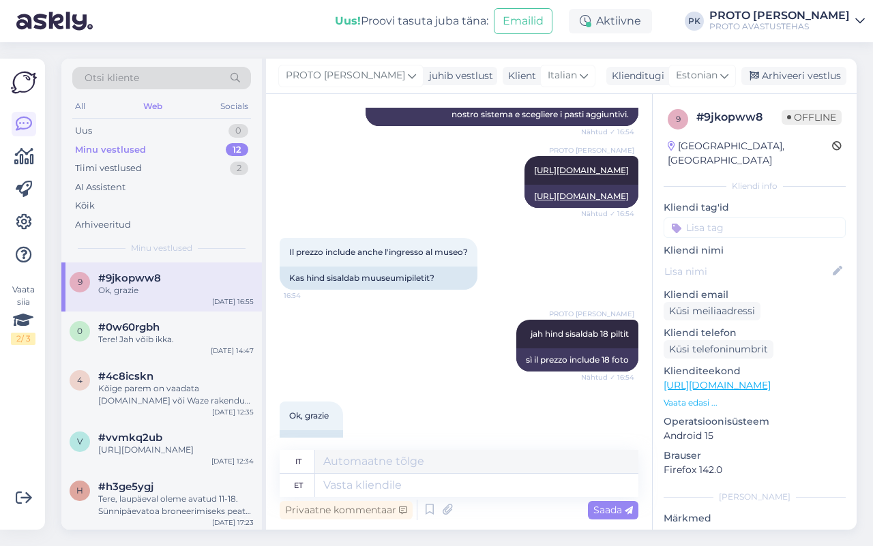
scroll to position [406, 0]
